Goal: Information Seeking & Learning: Learn about a topic

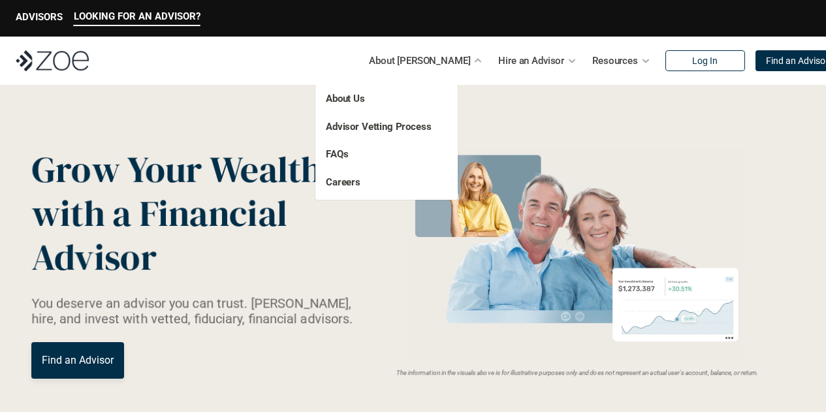
click at [429, 65] on p "About [PERSON_NAME]" at bounding box center [419, 61] width 101 height 20
click at [346, 100] on link "About Us" at bounding box center [345, 99] width 39 height 12
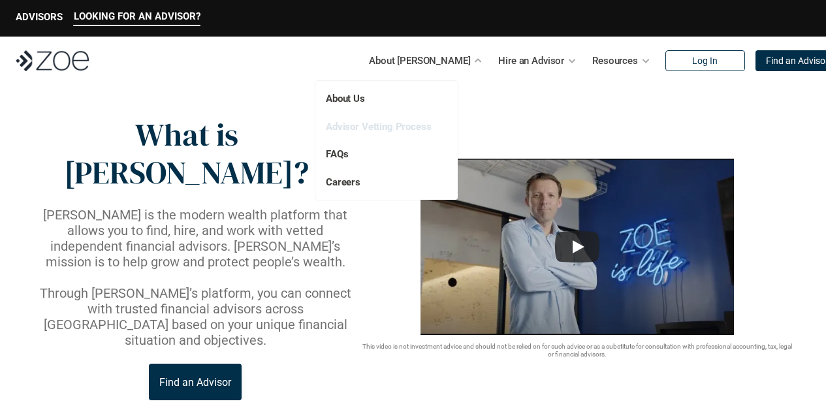
click at [380, 132] on link "Advisor Vetting Process" at bounding box center [379, 127] width 106 height 12
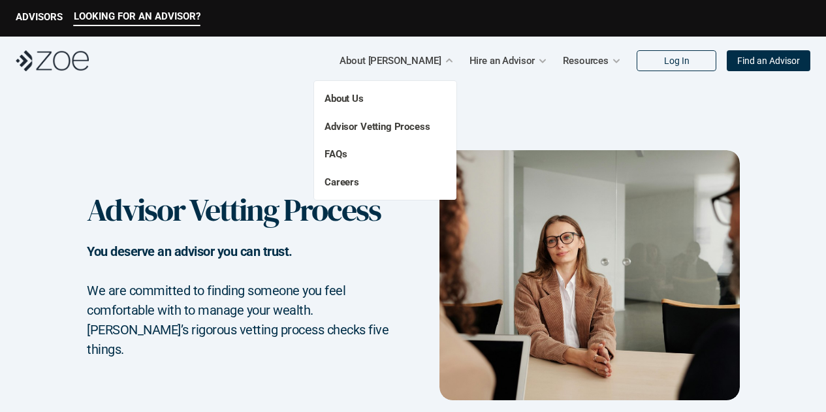
click at [349, 153] on p "FAQs" at bounding box center [364, 154] width 78 height 15
click at [333, 148] on p "FAQs" at bounding box center [364, 154] width 78 height 15
click at [335, 153] on link "FAQs" at bounding box center [336, 154] width 22 height 12
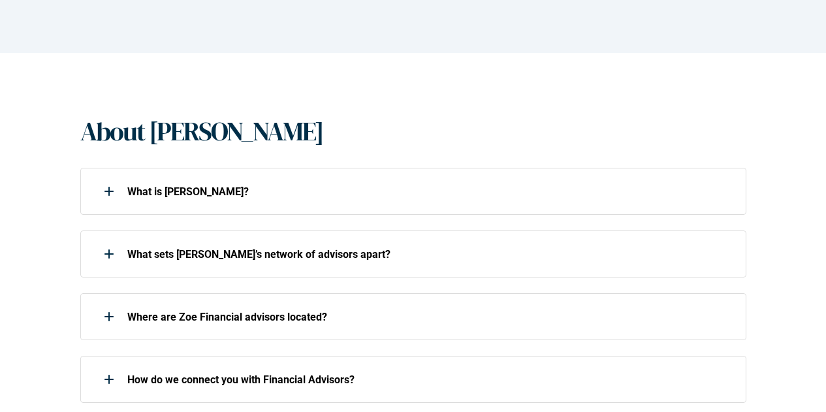
scroll to position [261, 0]
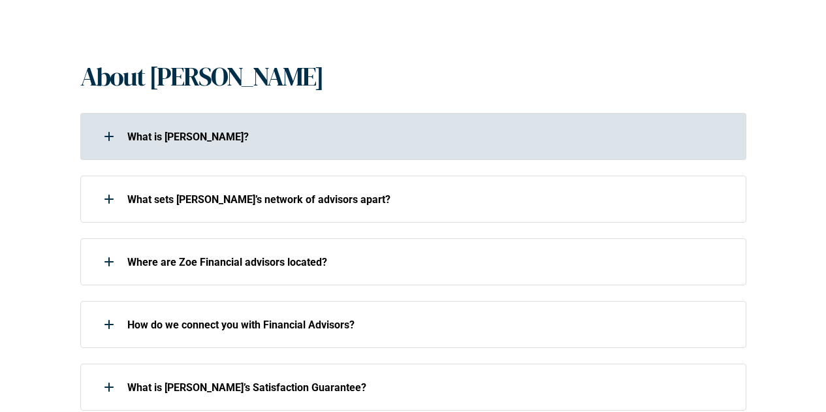
click at [114, 136] on div at bounding box center [109, 136] width 26 height 26
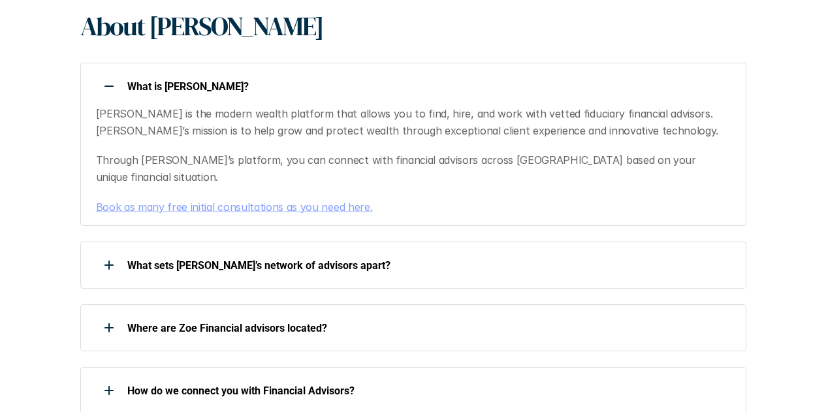
scroll to position [327, 0]
